Goal: Information Seeking & Learning: Learn about a topic

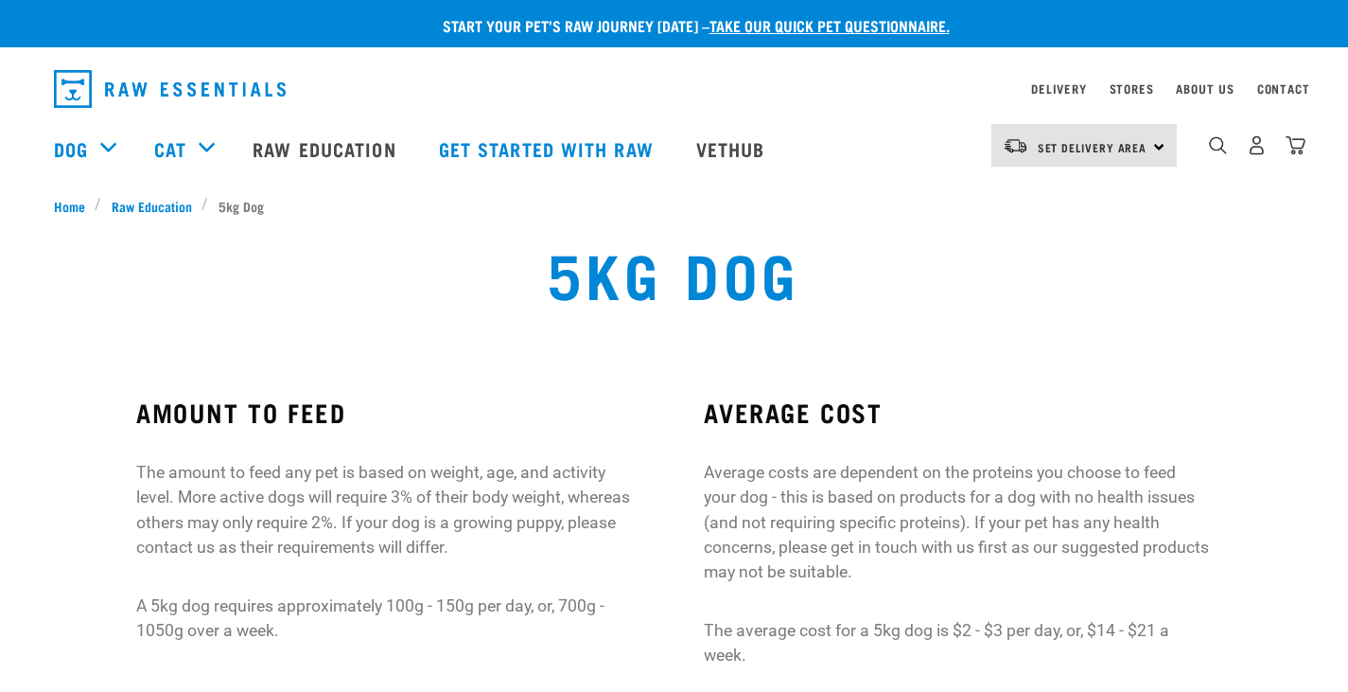
scroll to position [73, 0]
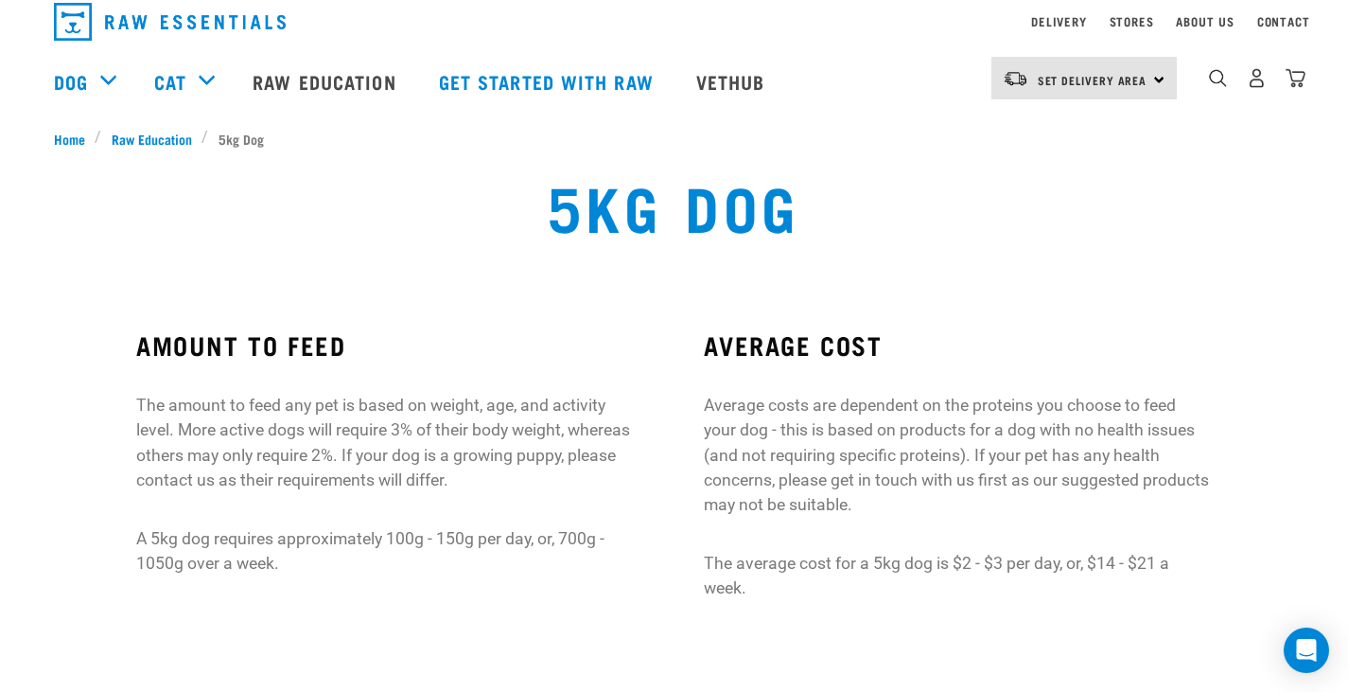
scroll to position [0, 0]
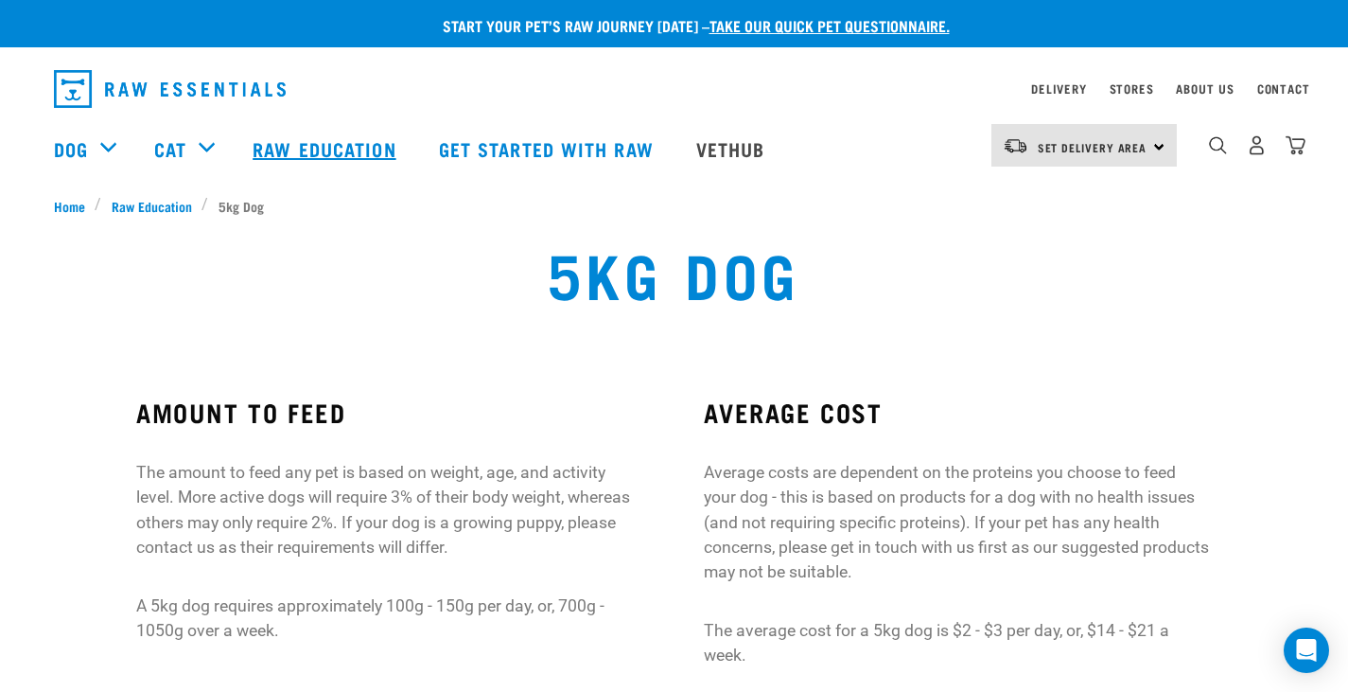
click at [321, 142] on link "Raw Education" at bounding box center [326, 149] width 185 height 76
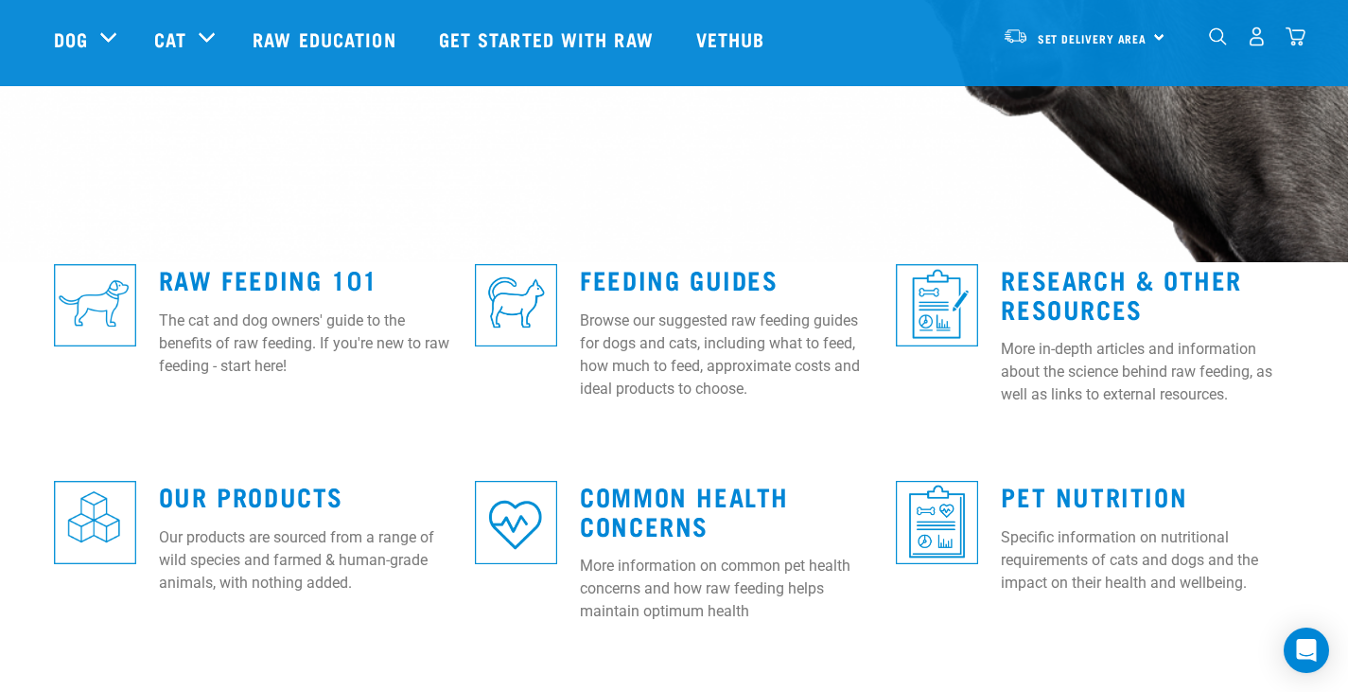
scroll to position [406, 0]
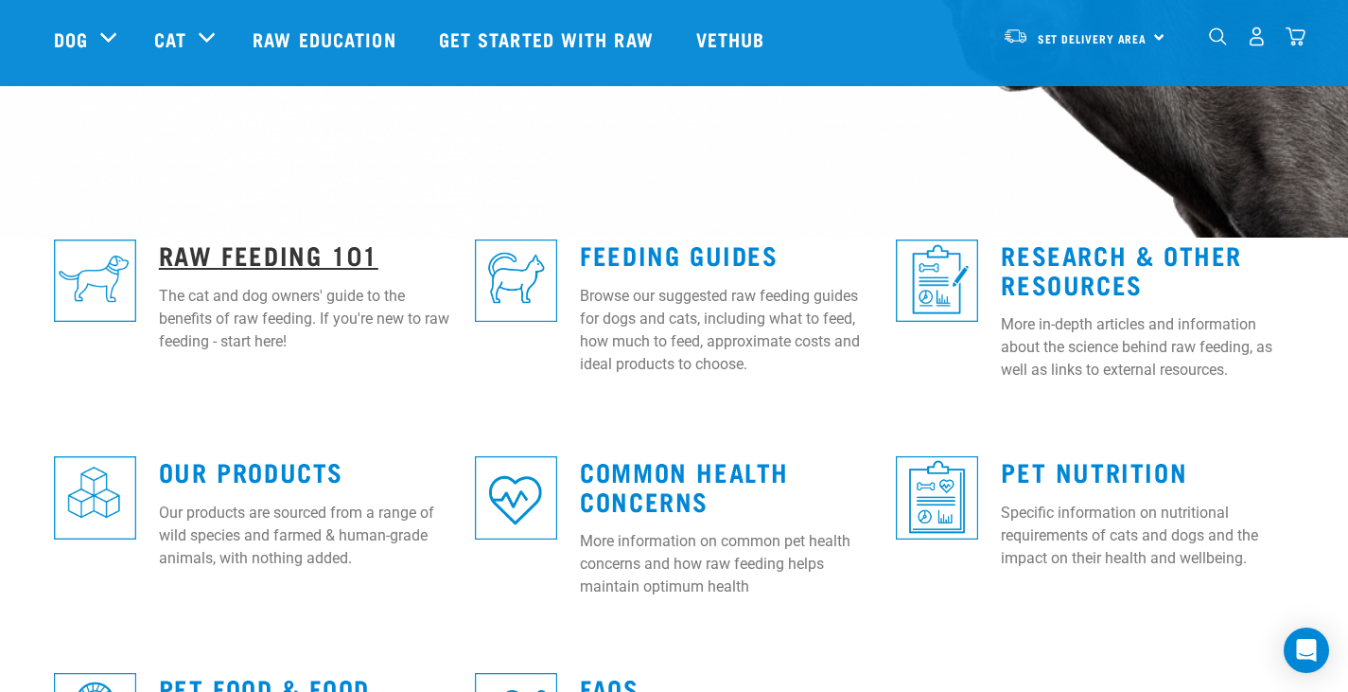
click at [238, 249] on link "Raw Feeding 101" at bounding box center [269, 254] width 220 height 14
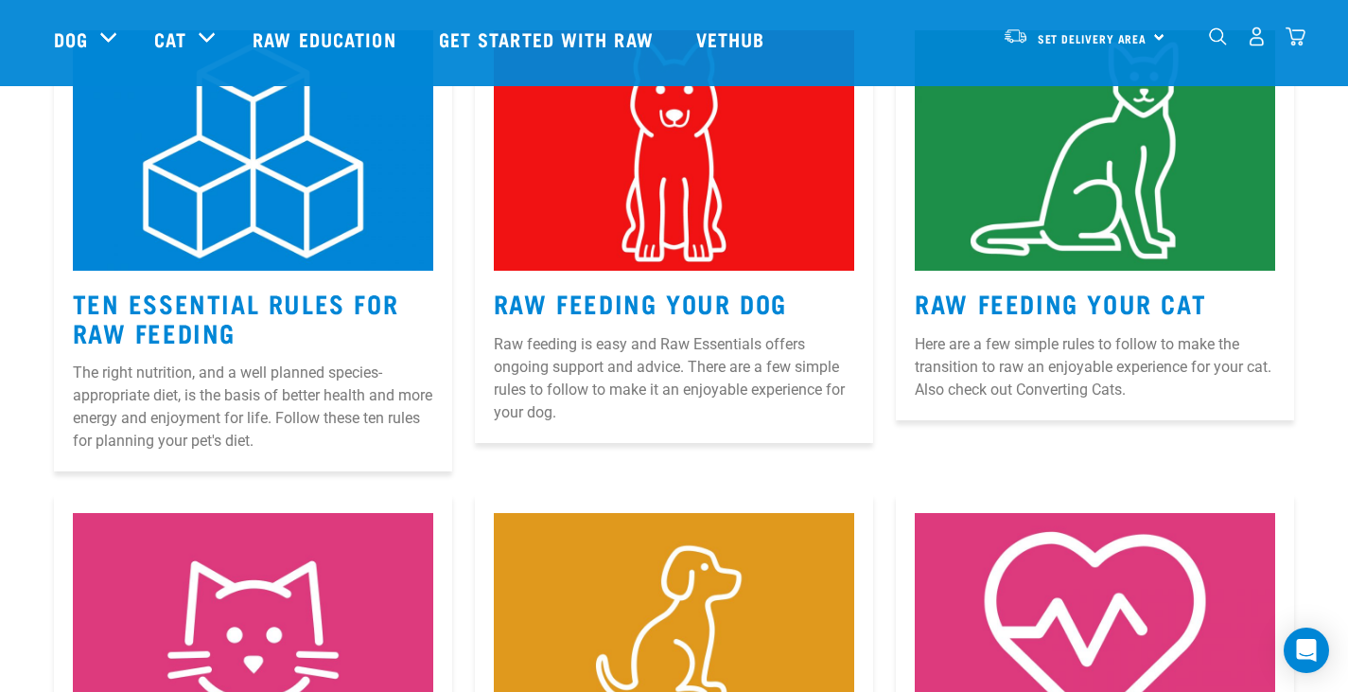
scroll to position [894, 0]
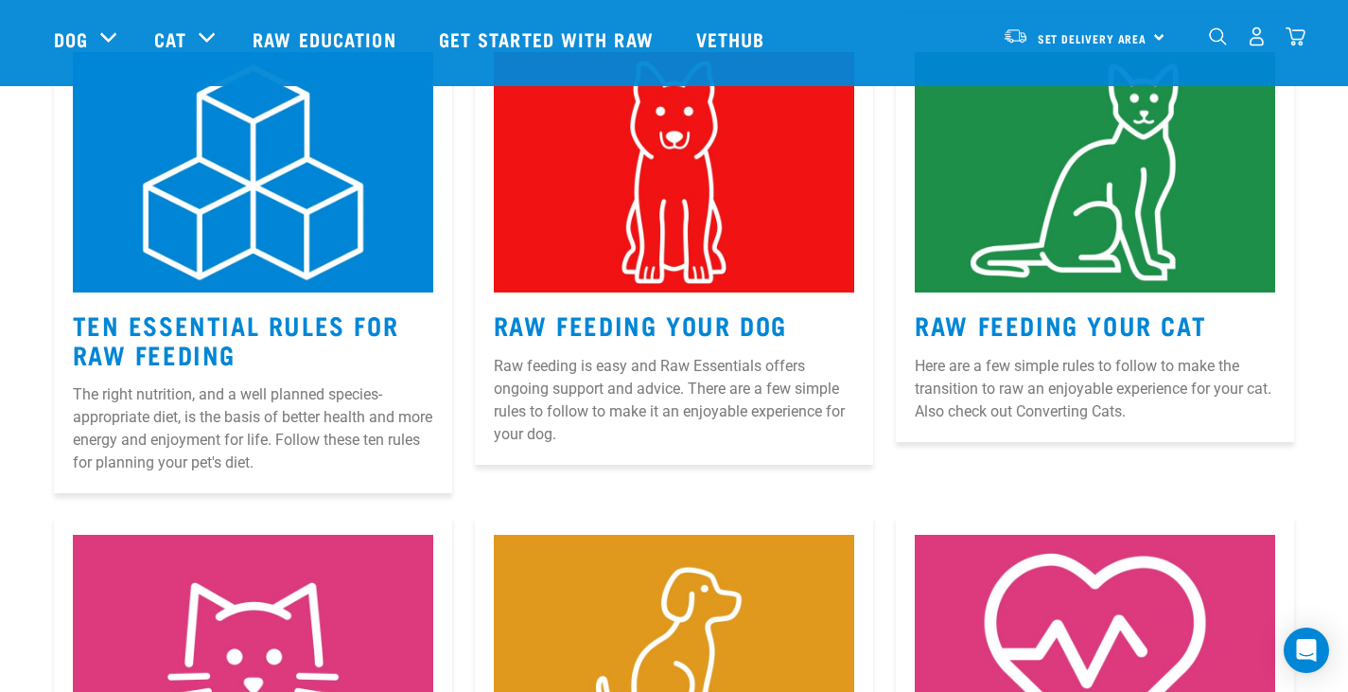
click at [256, 228] on img at bounding box center [253, 172] width 361 height 240
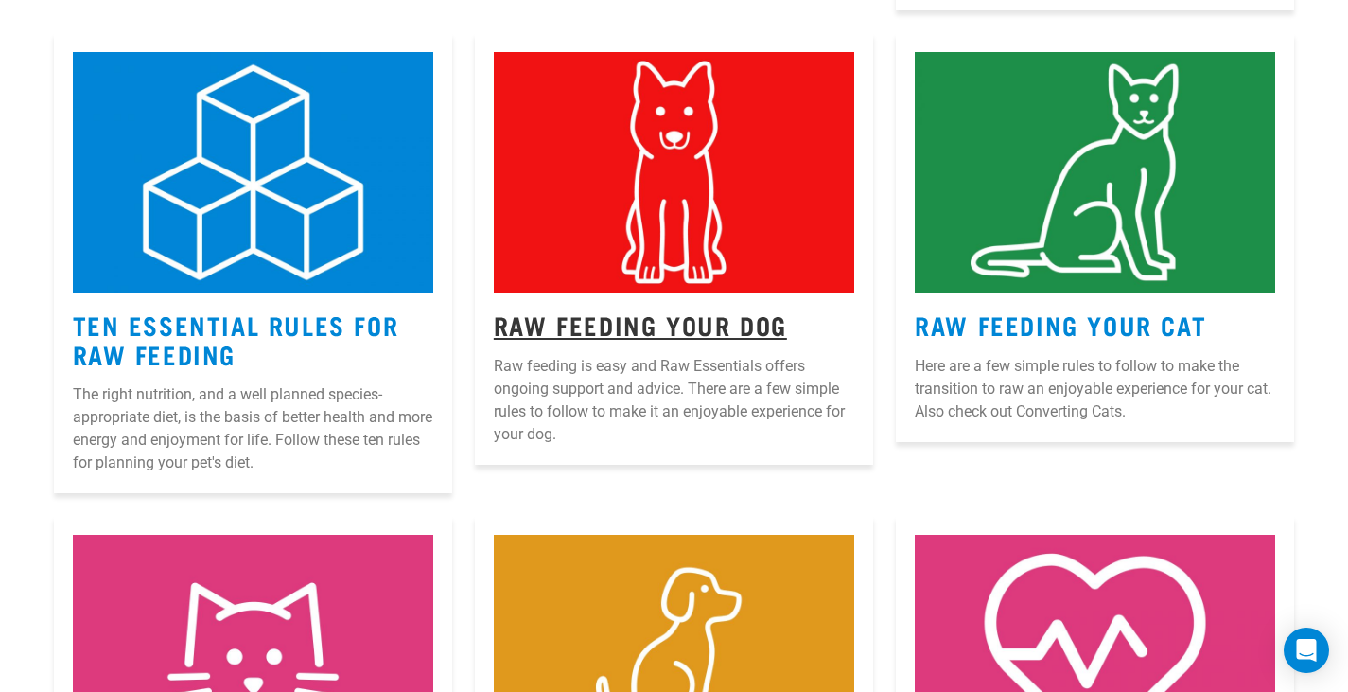
click at [691, 322] on link "Raw Feeding Your Dog" at bounding box center [640, 324] width 293 height 14
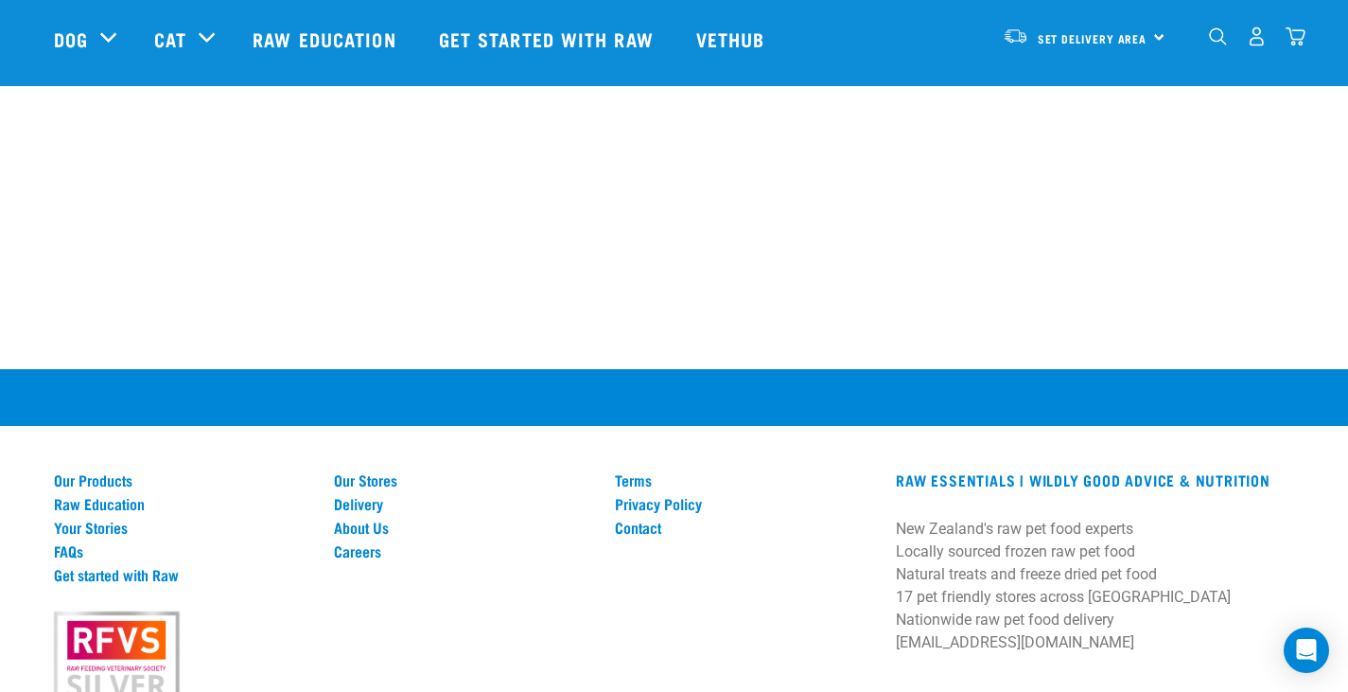
scroll to position [2764, 0]
